Goal: Find specific page/section: Find specific page/section

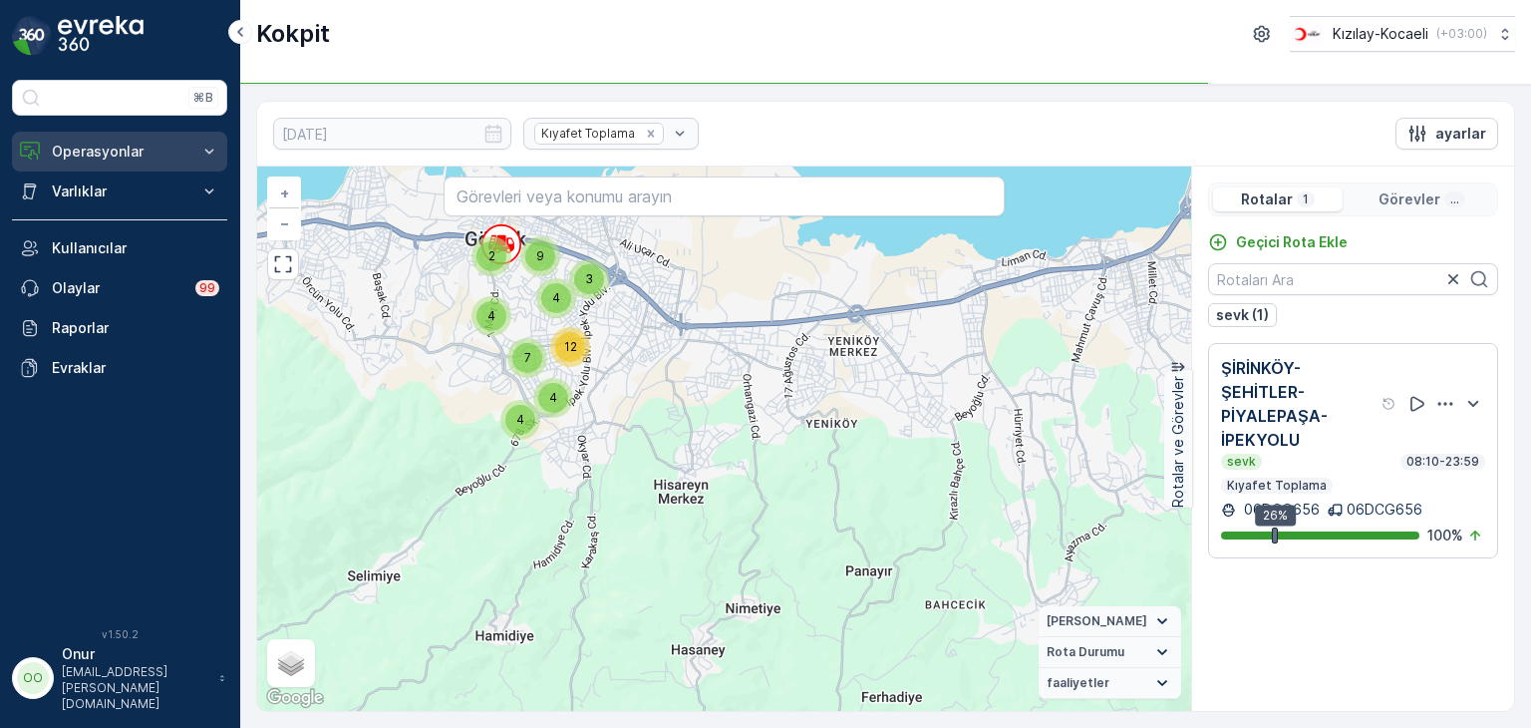
click at [114, 158] on p "Operasyonlar" at bounding box center [120, 152] width 136 height 20
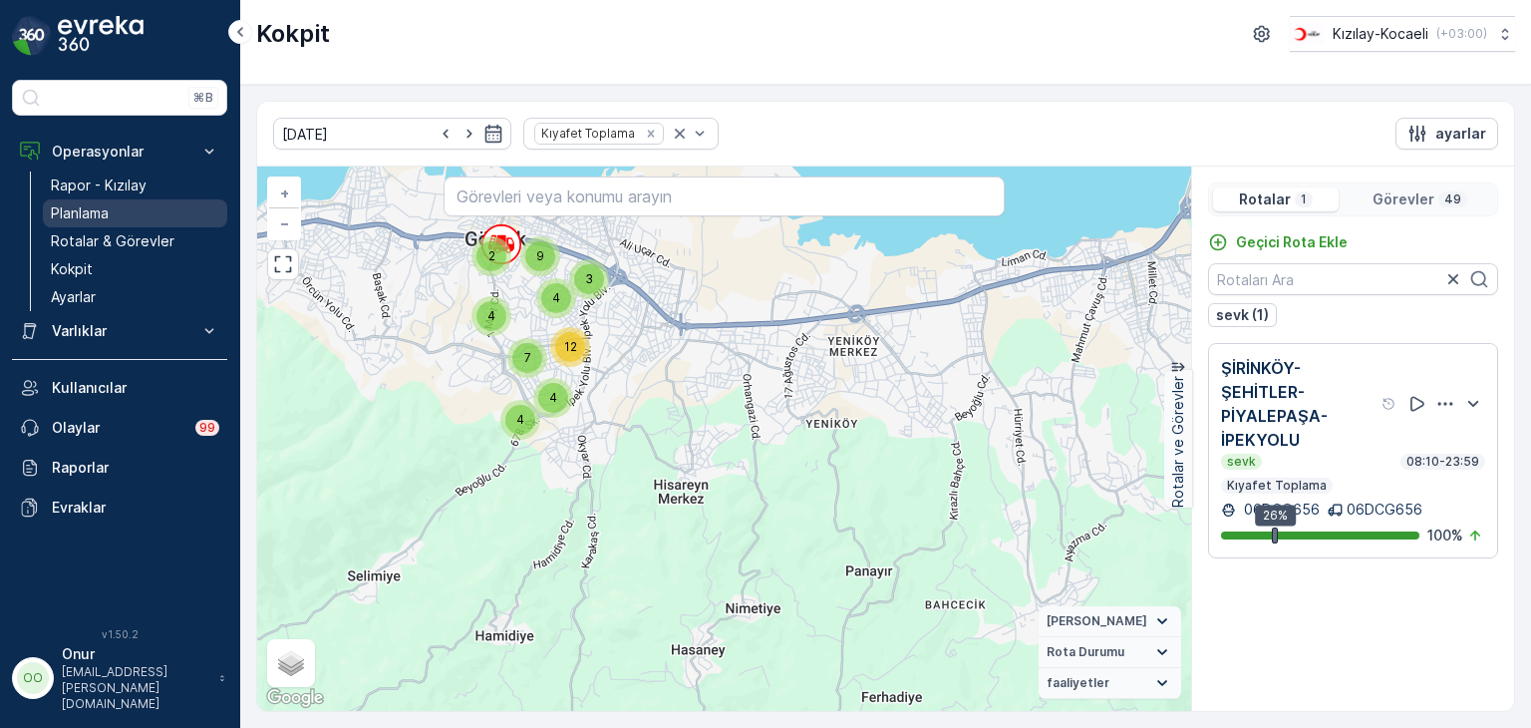
click at [102, 216] on p "Planlama" at bounding box center [80, 213] width 58 height 20
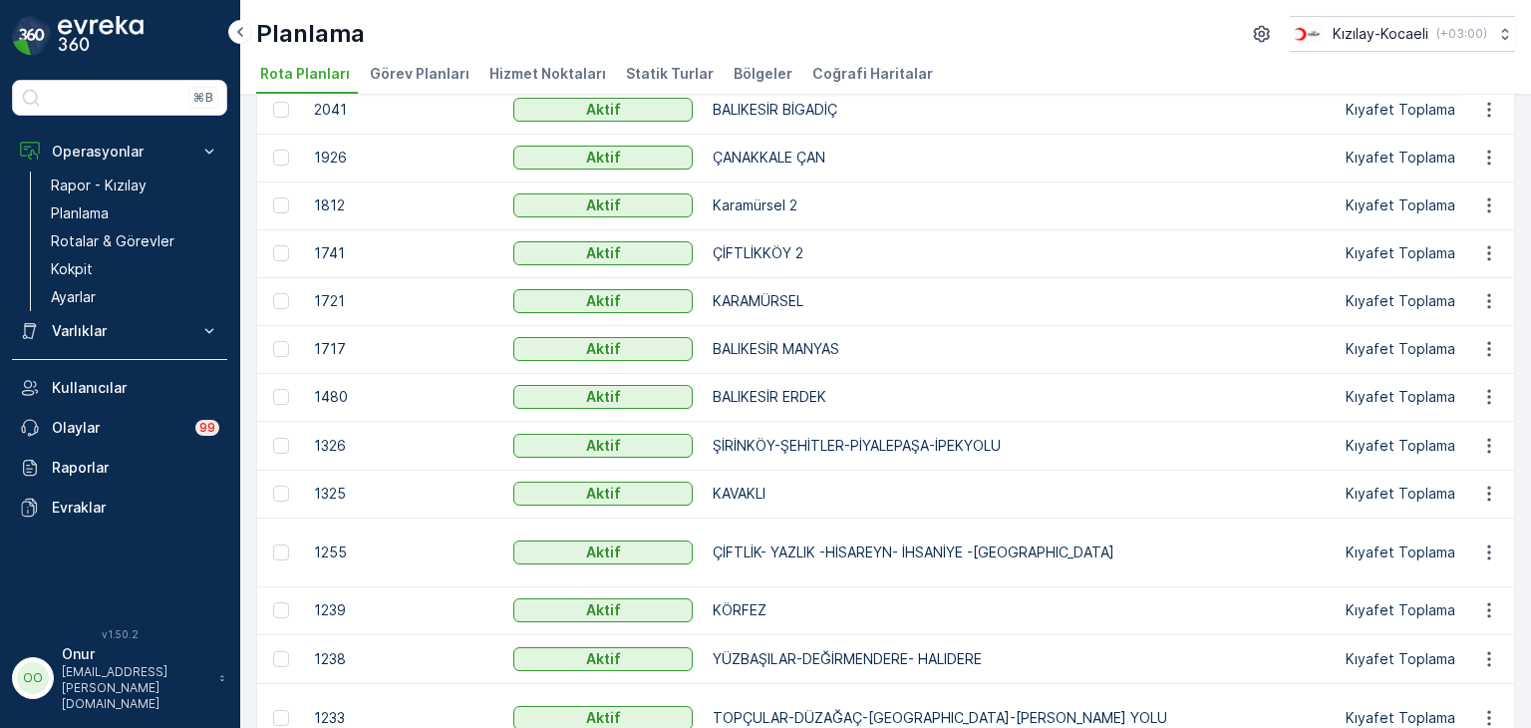
scroll to position [100, 0]
